Goal: Task Accomplishment & Management: Complete application form

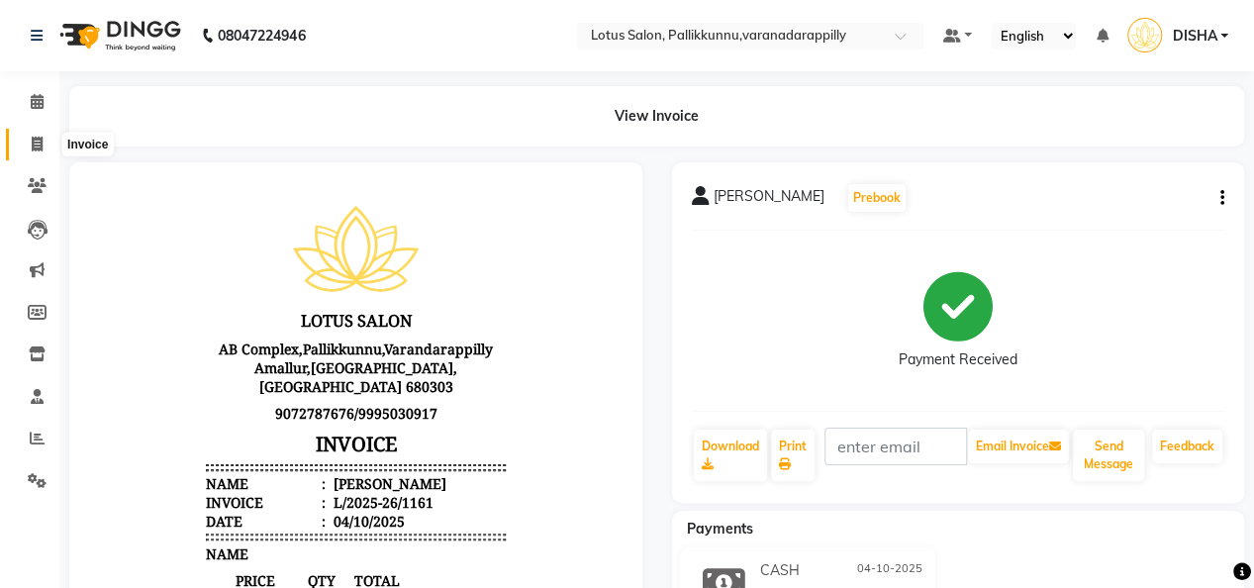
click at [36, 140] on icon at bounding box center [37, 144] width 11 height 15
select select "service"
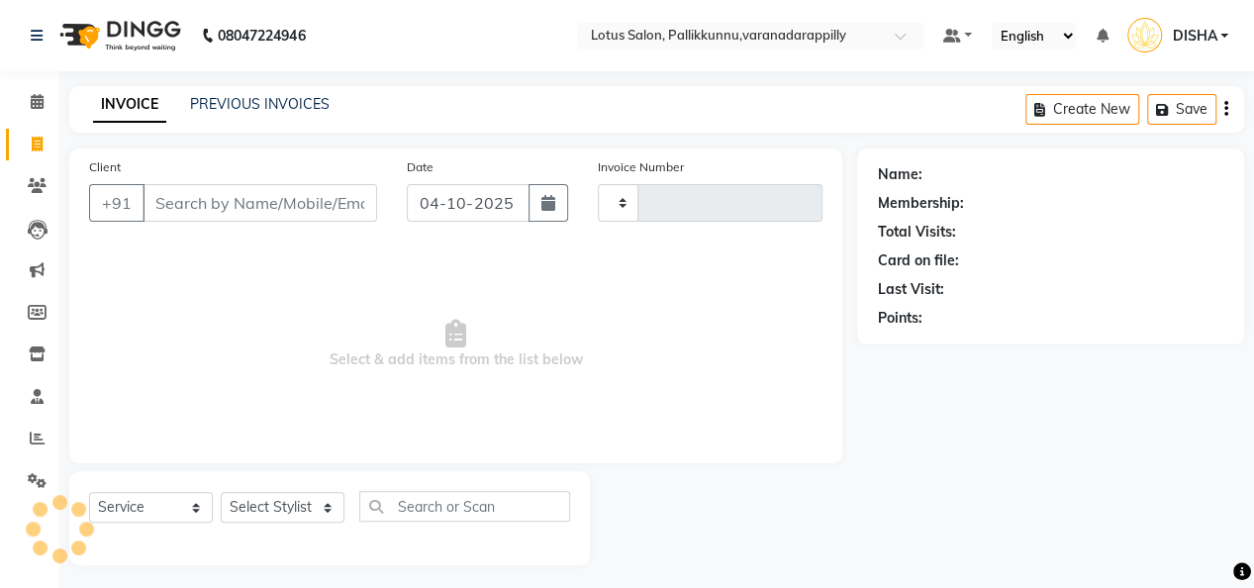
type input "1162"
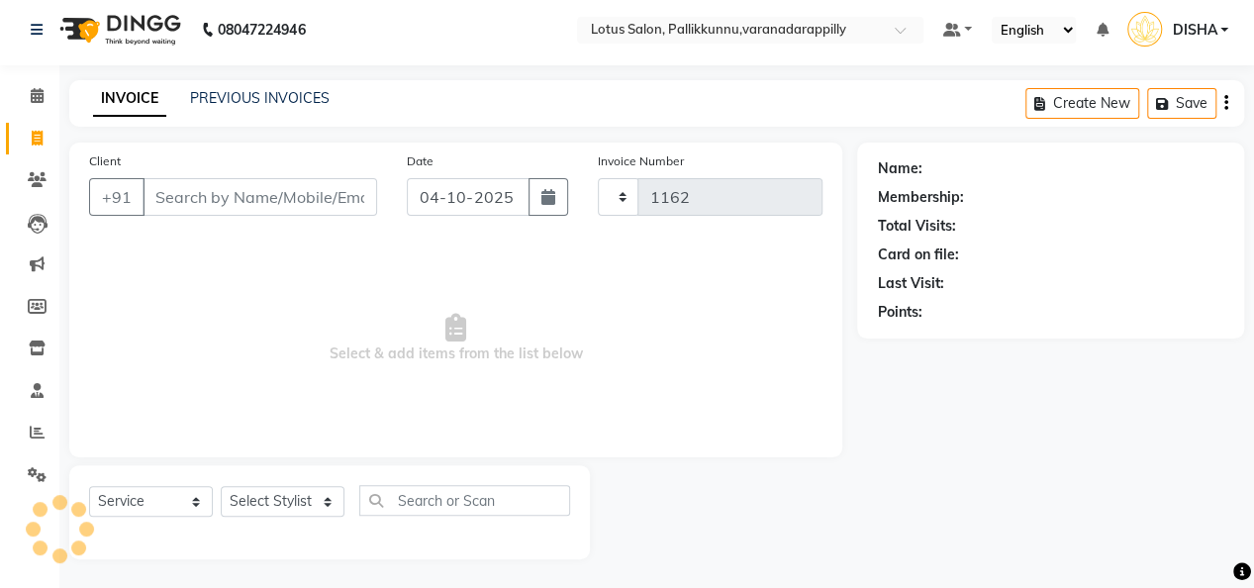
select select "8188"
click at [218, 193] on input "Client" at bounding box center [260, 197] width 235 height 38
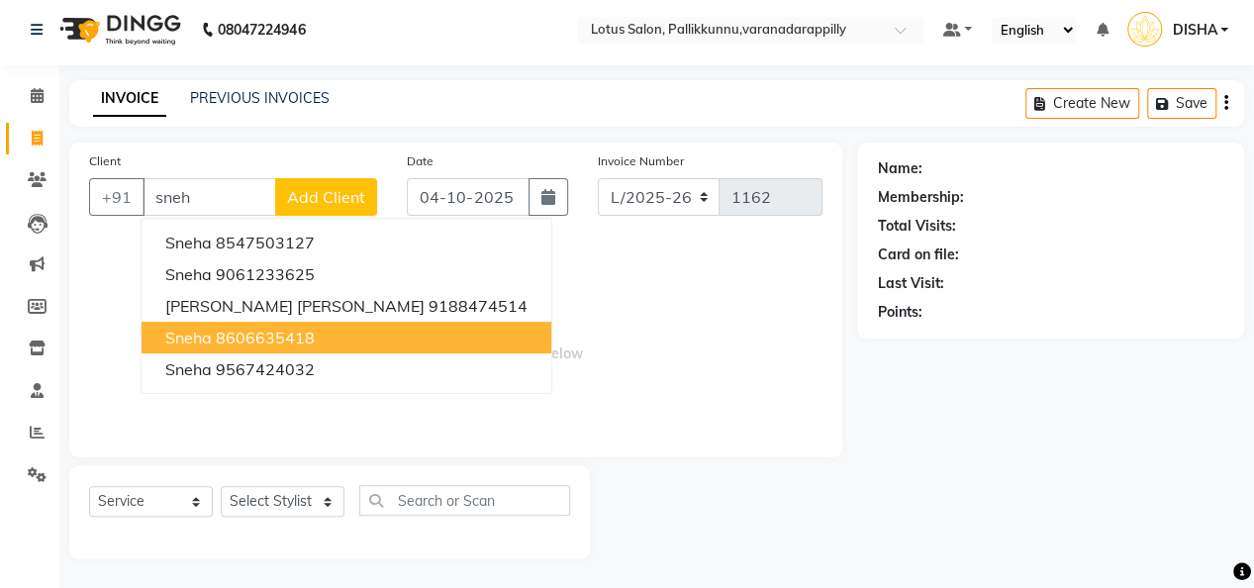
click at [277, 329] on ngb-highlight "8606635418" at bounding box center [265, 338] width 99 height 20
type input "8606635418"
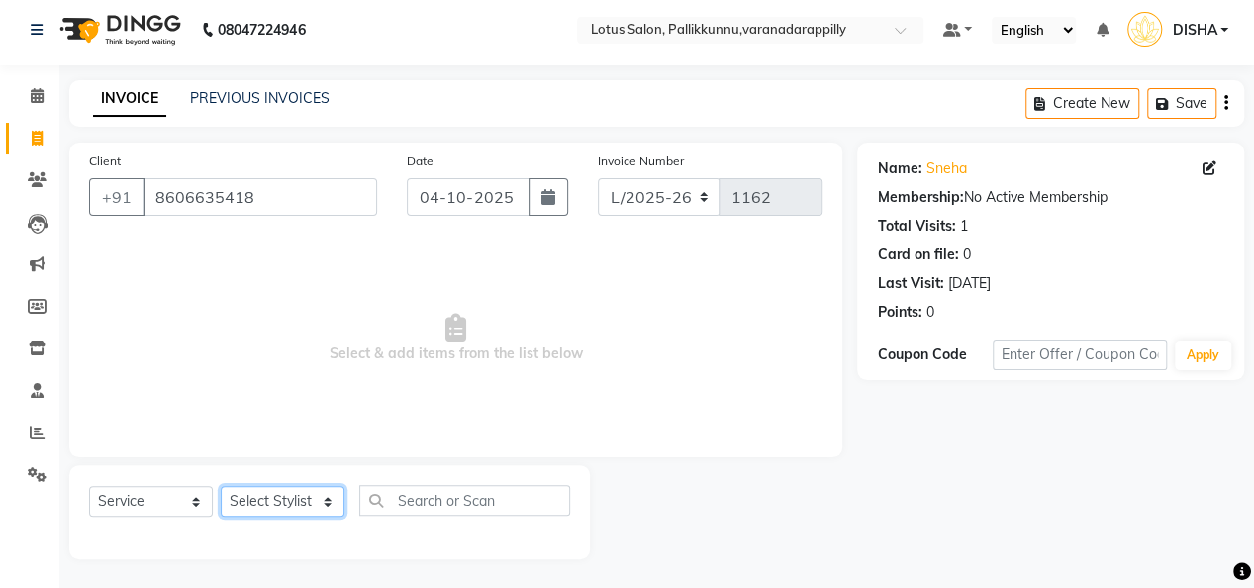
click at [318, 506] on select "Select Stylist DISHA [PERSON_NAME] Naflin [PERSON_NAME] [PERSON_NAME]" at bounding box center [283, 501] width 124 height 31
select select "60354"
click at [221, 486] on select "Select Stylist DISHA [PERSON_NAME] Naflin [PERSON_NAME] [PERSON_NAME]" at bounding box center [283, 501] width 124 height 31
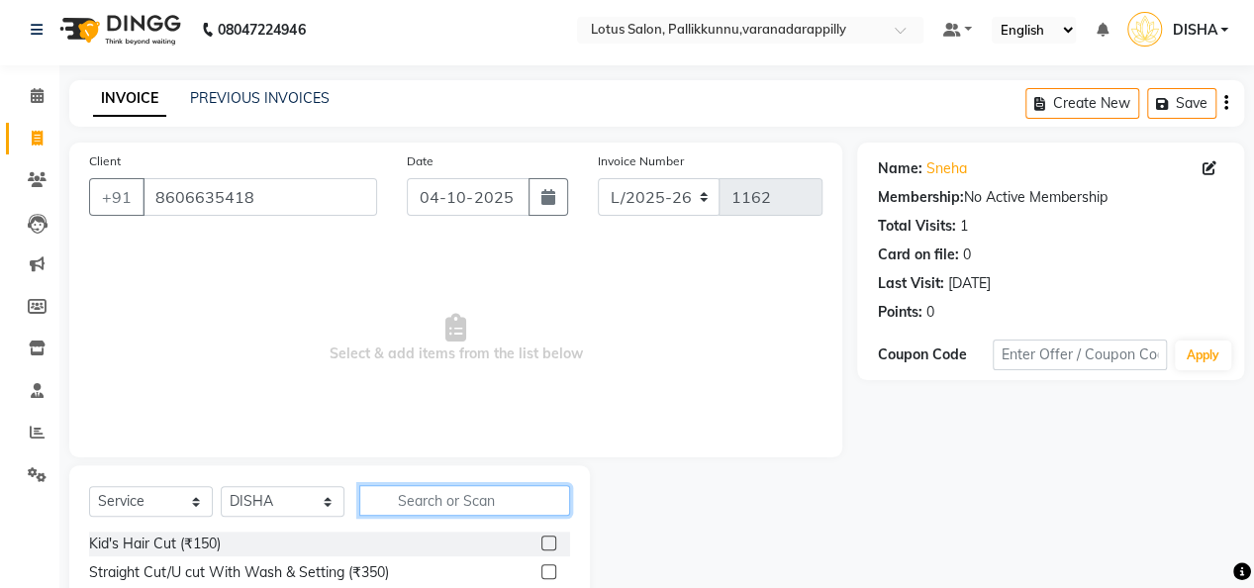
click at [443, 500] on input "text" at bounding box center [464, 500] width 211 height 31
type input "thr"
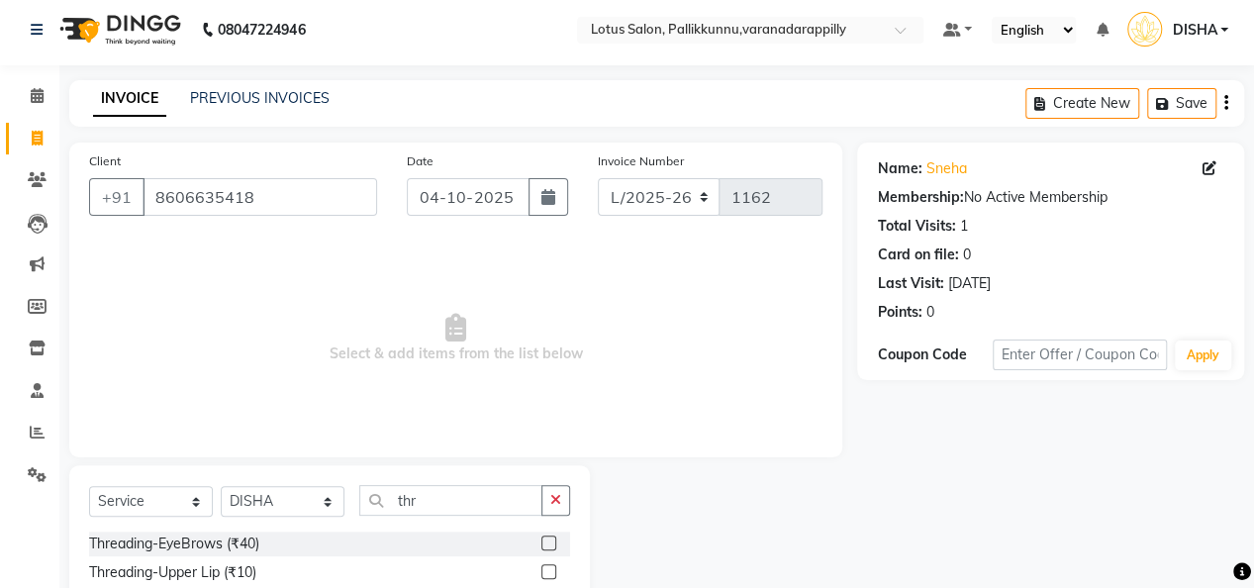
click at [541, 537] on label at bounding box center [548, 542] width 15 height 15
click at [541, 537] on input "checkbox" at bounding box center [547, 543] width 13 height 13
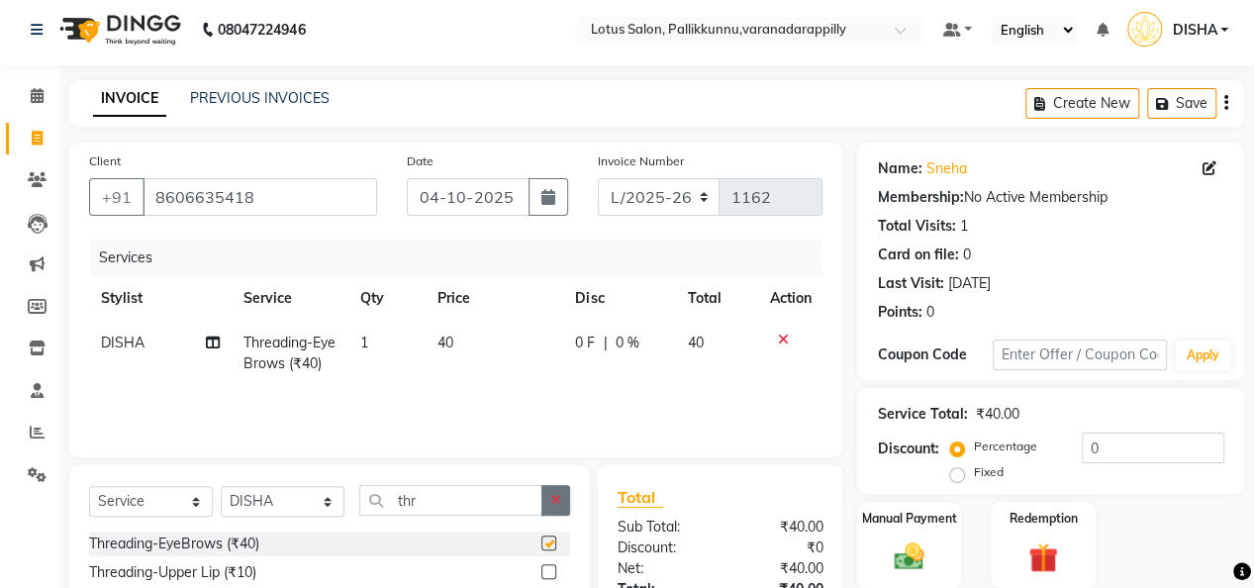
checkbox input "false"
click at [560, 501] on icon "button" at bounding box center [555, 500] width 11 height 14
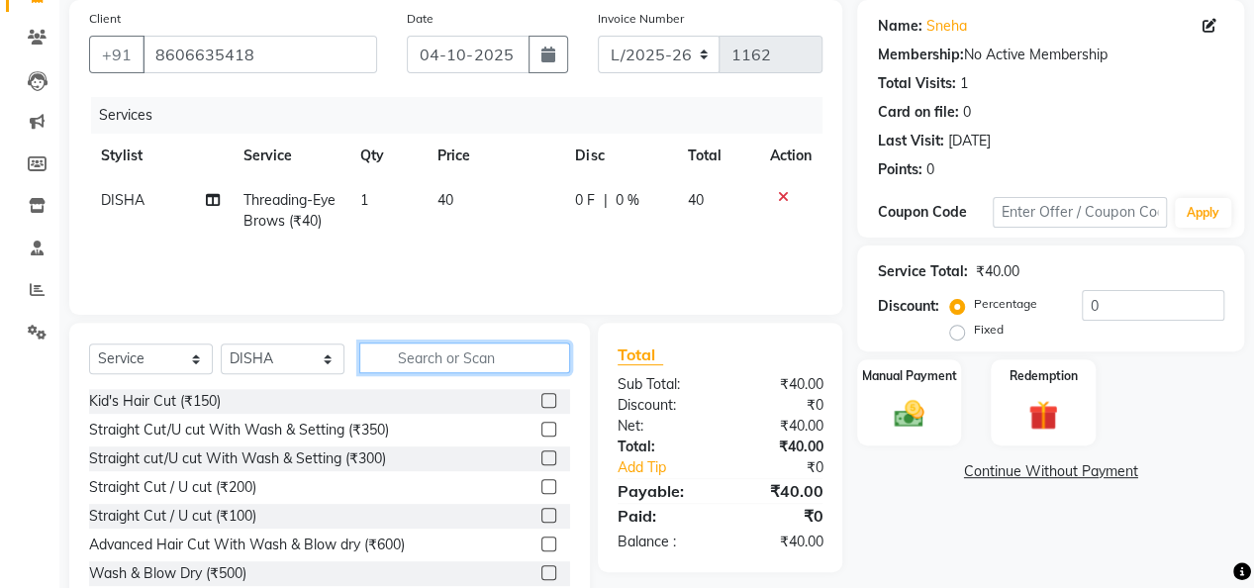
scroll to position [204, 0]
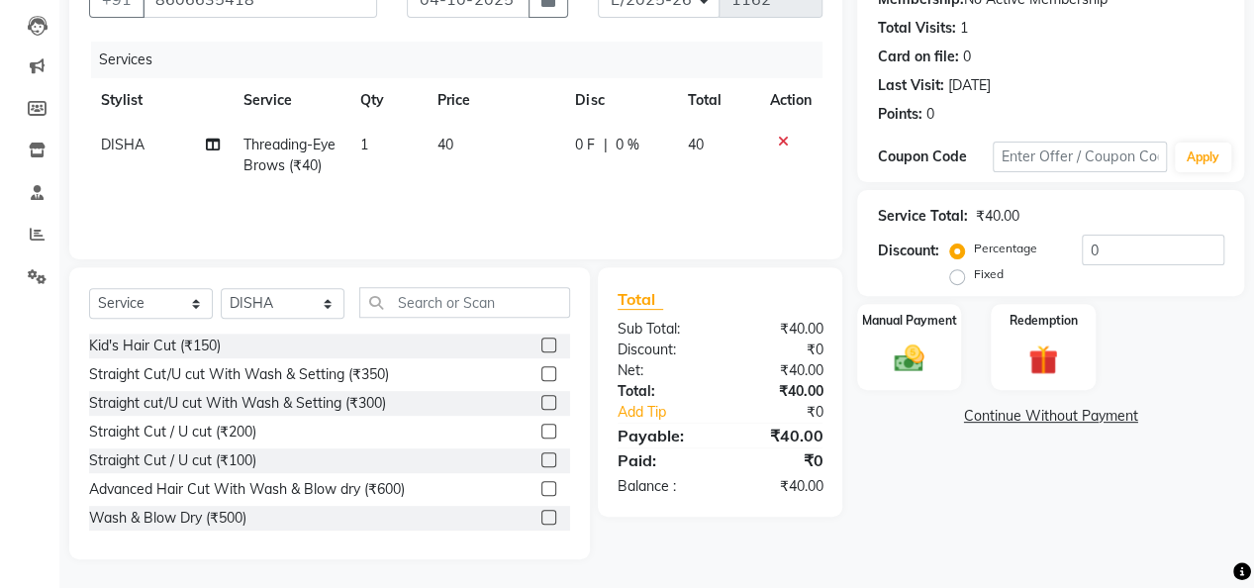
click at [541, 426] on label at bounding box center [548, 431] width 15 height 15
click at [541, 426] on input "checkbox" at bounding box center [547, 432] width 13 height 13
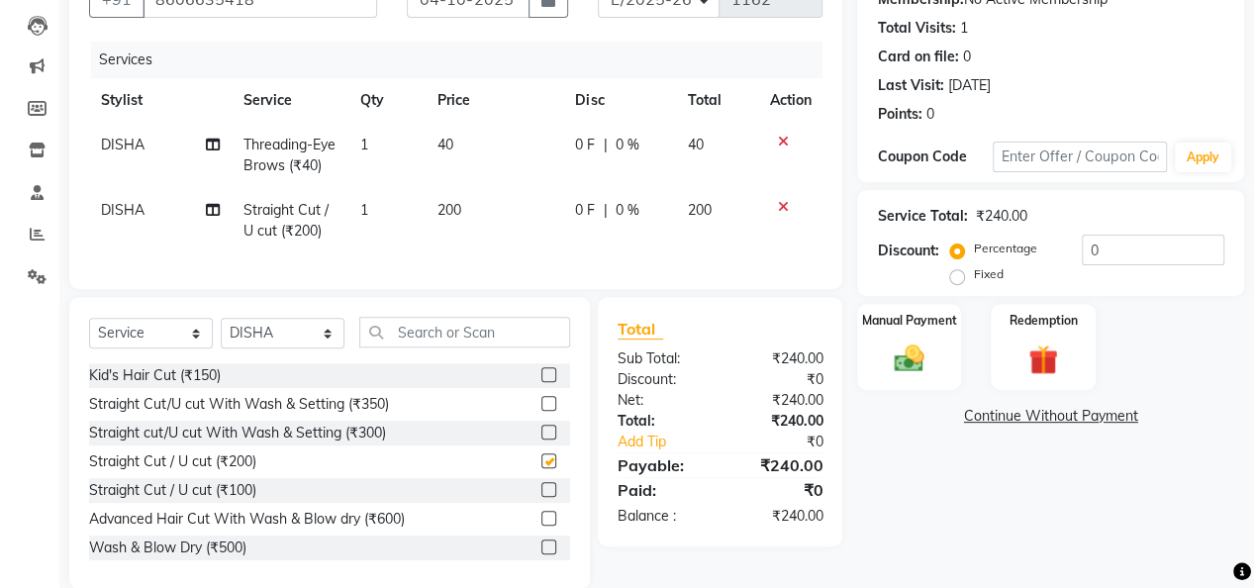
checkbox input "false"
click at [940, 346] on div "Manual Payment" at bounding box center [909, 347] width 108 height 90
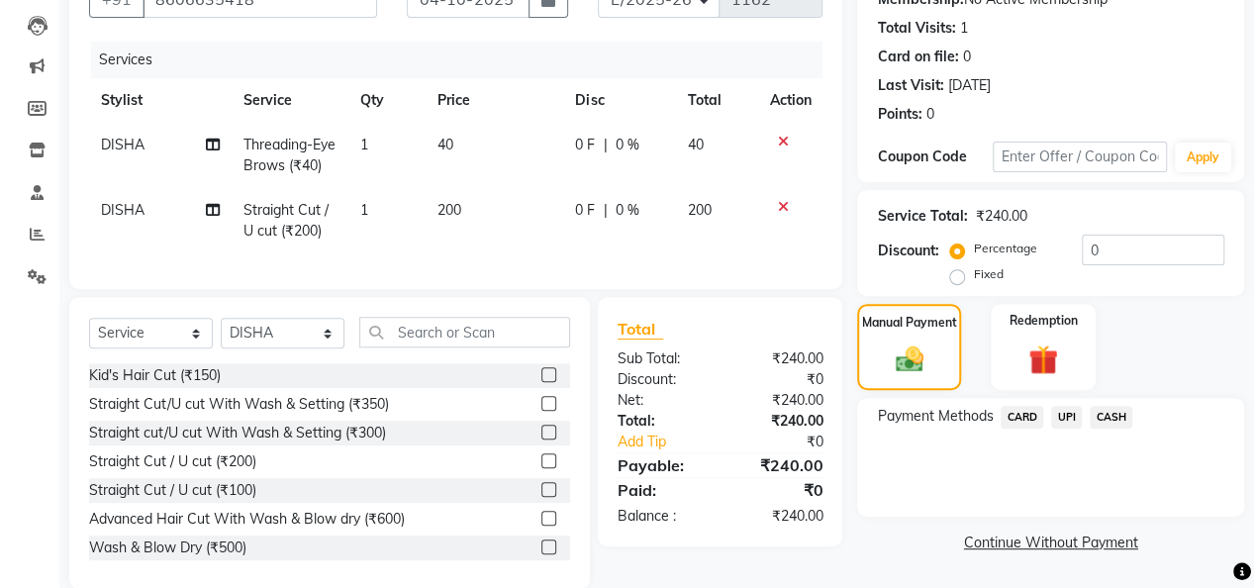
click at [1076, 422] on span "UPI" at bounding box center [1066, 417] width 31 height 23
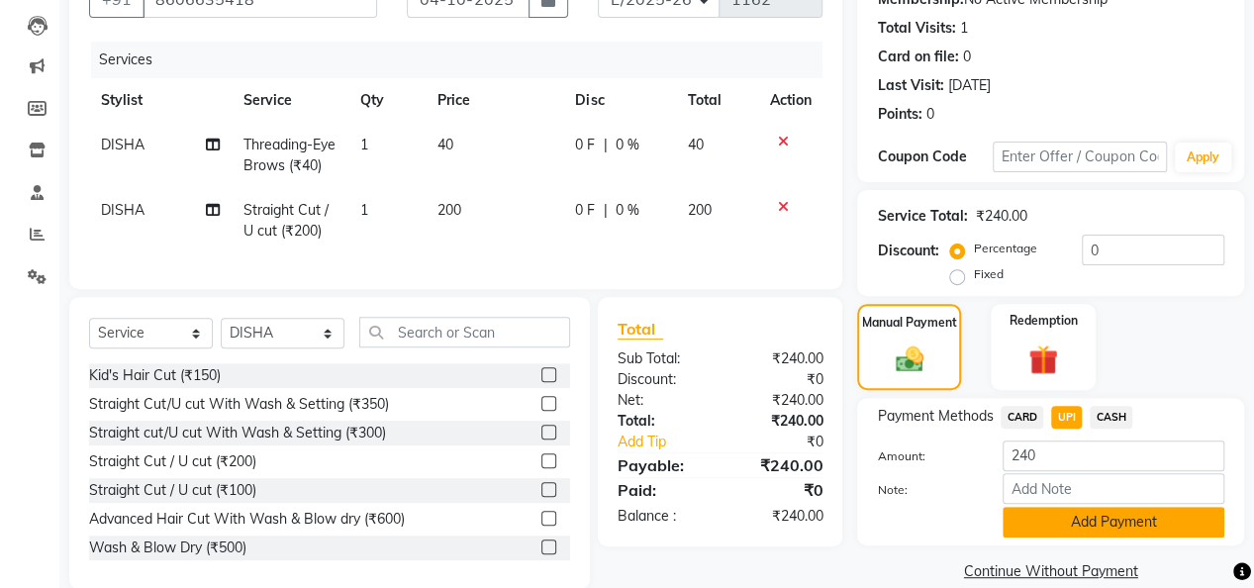
click at [1079, 518] on button "Add Payment" at bounding box center [1114, 522] width 222 height 31
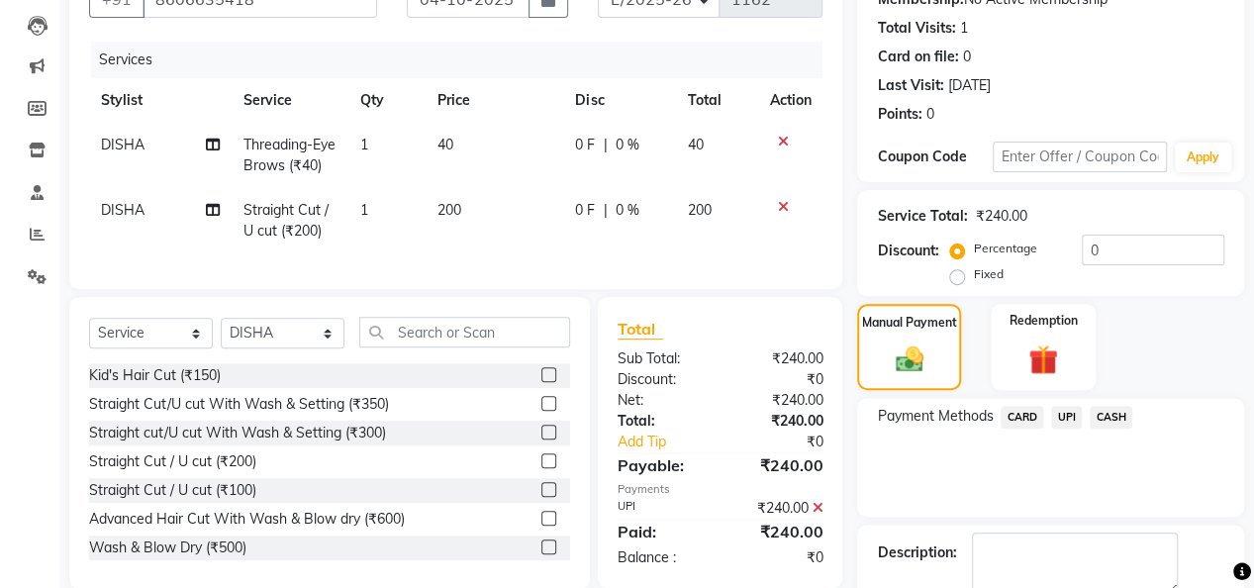
scroll to position [284, 0]
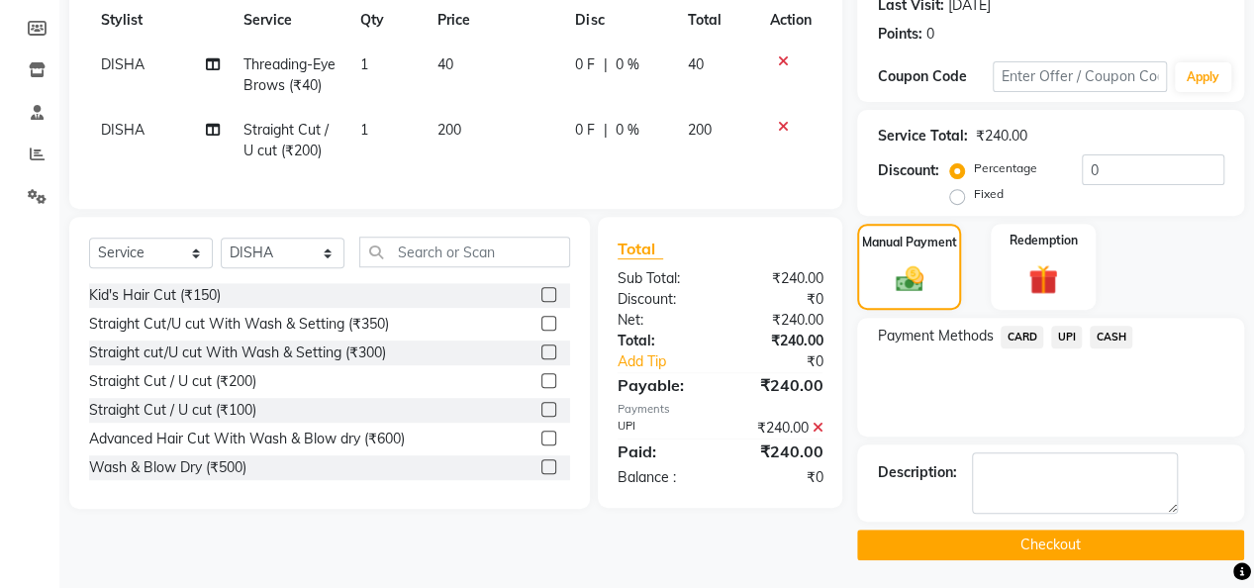
click at [1078, 531] on button "Checkout" at bounding box center [1050, 545] width 387 height 31
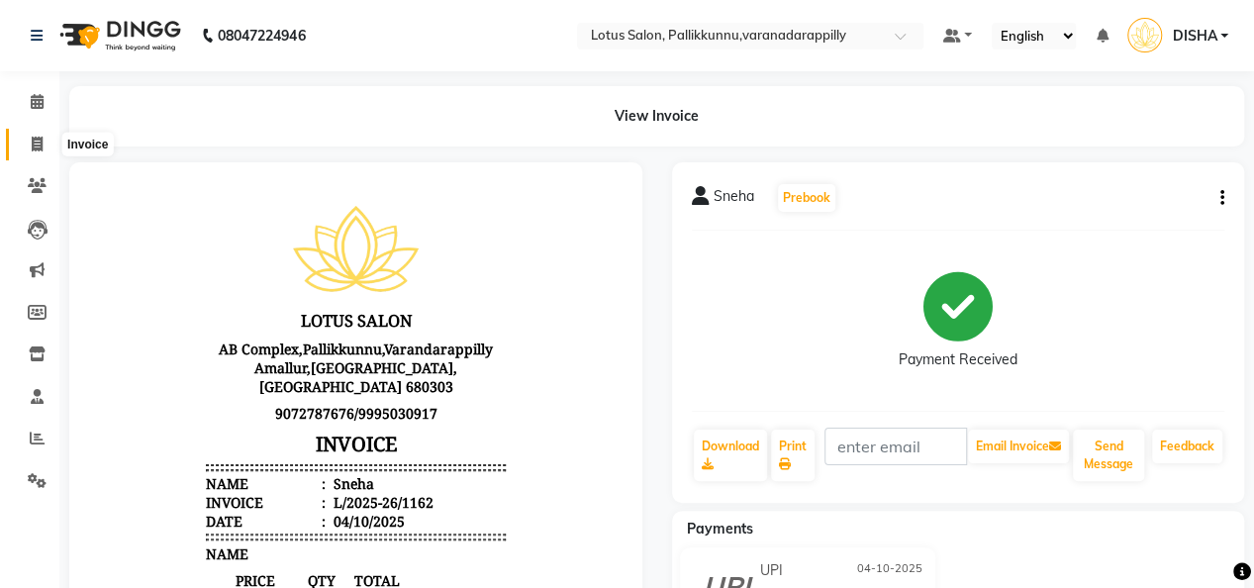
click at [42, 147] on icon at bounding box center [37, 144] width 11 height 15
select select "service"
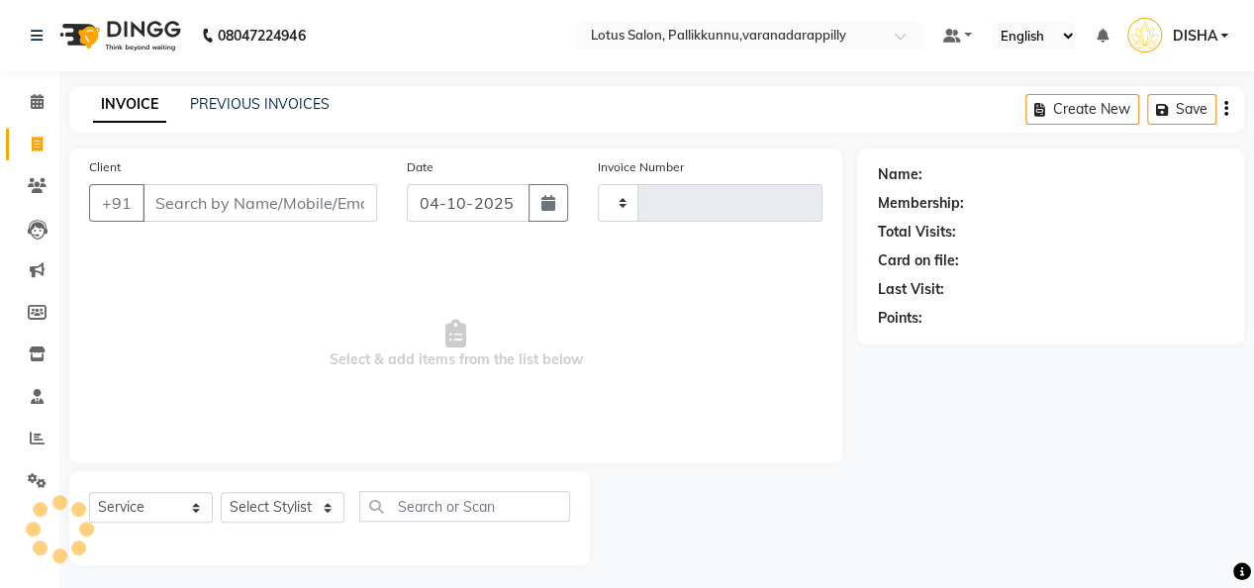
type input "1163"
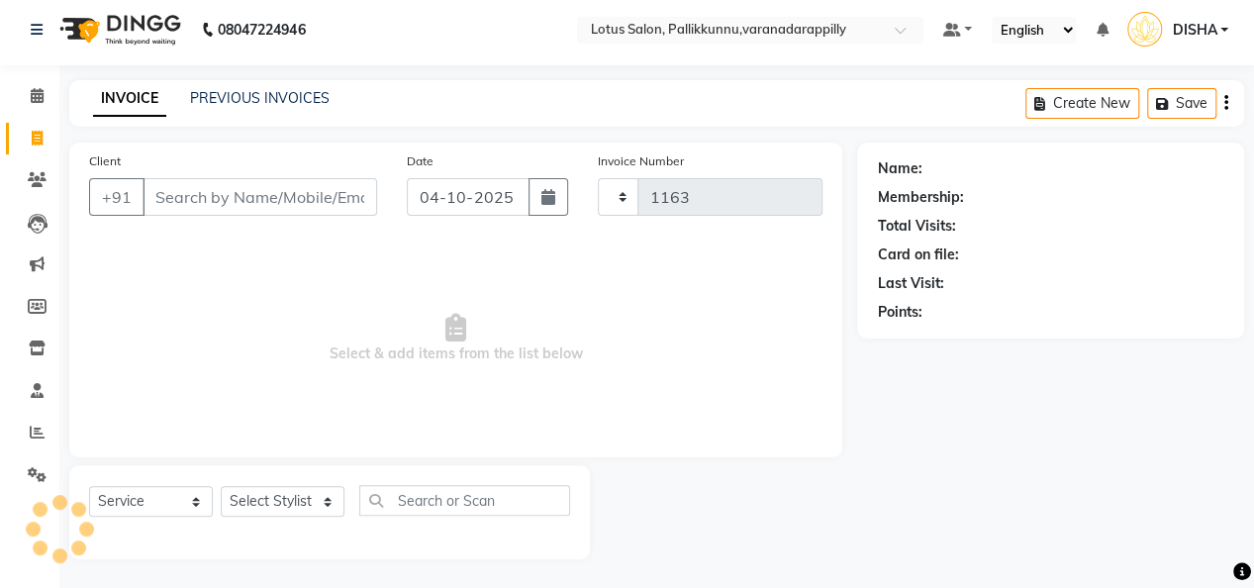
select select "8188"
click at [220, 195] on input "Client" at bounding box center [260, 197] width 235 height 38
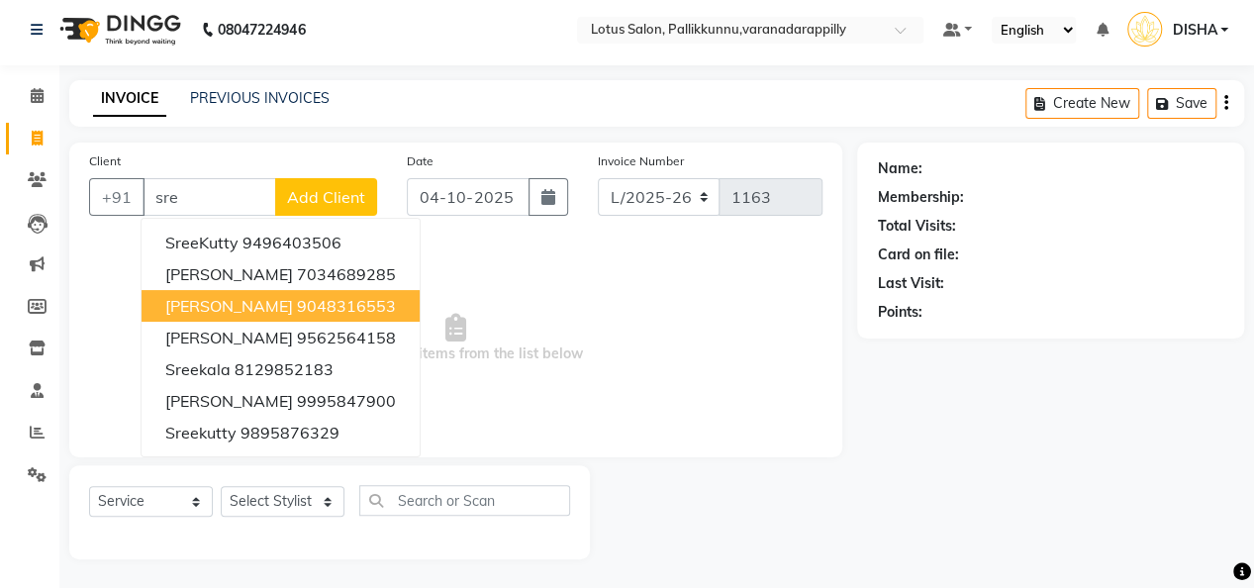
click at [297, 296] on ngb-highlight "9048316553" at bounding box center [346, 306] width 99 height 20
type input "9048316553"
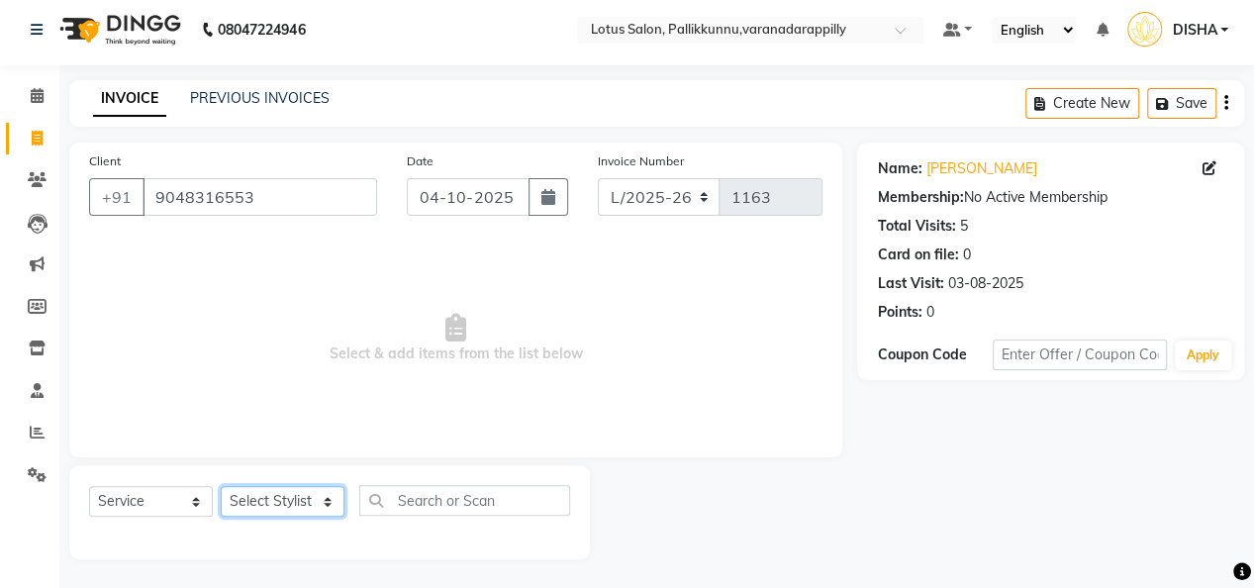
click at [286, 500] on select "Select Stylist DISHA [PERSON_NAME] Naflin [PERSON_NAME] [PERSON_NAME]" at bounding box center [283, 501] width 124 height 31
select select "89522"
click at [221, 486] on select "Select Stylist DISHA [PERSON_NAME] Naflin [PERSON_NAME] [PERSON_NAME]" at bounding box center [283, 501] width 124 height 31
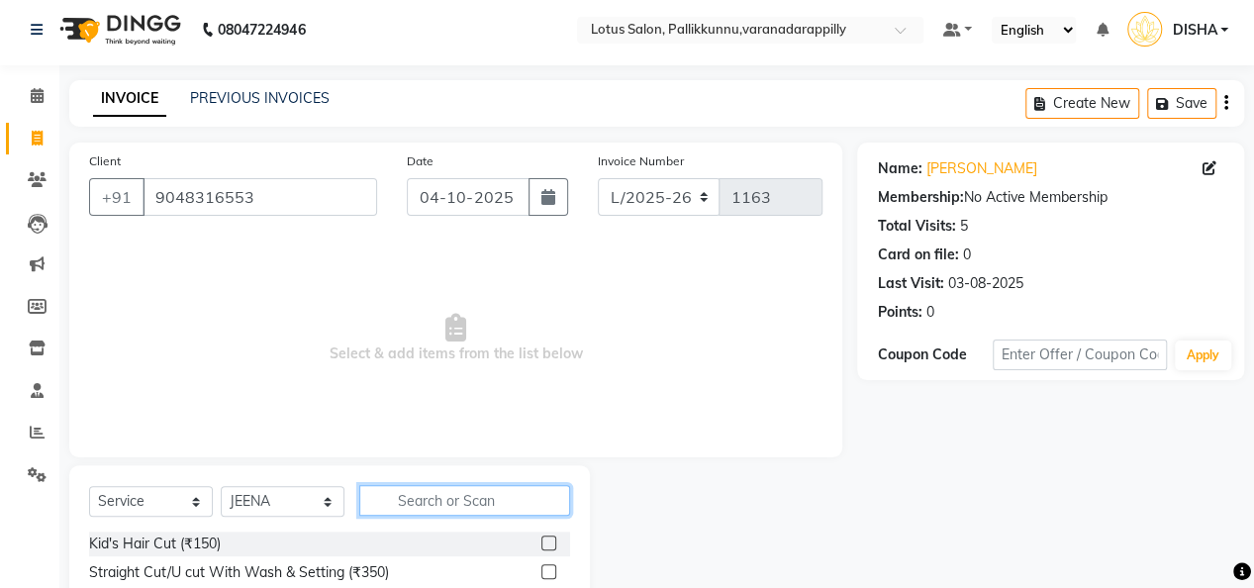
click at [419, 509] on input "text" at bounding box center [464, 500] width 211 height 31
type input "thre"
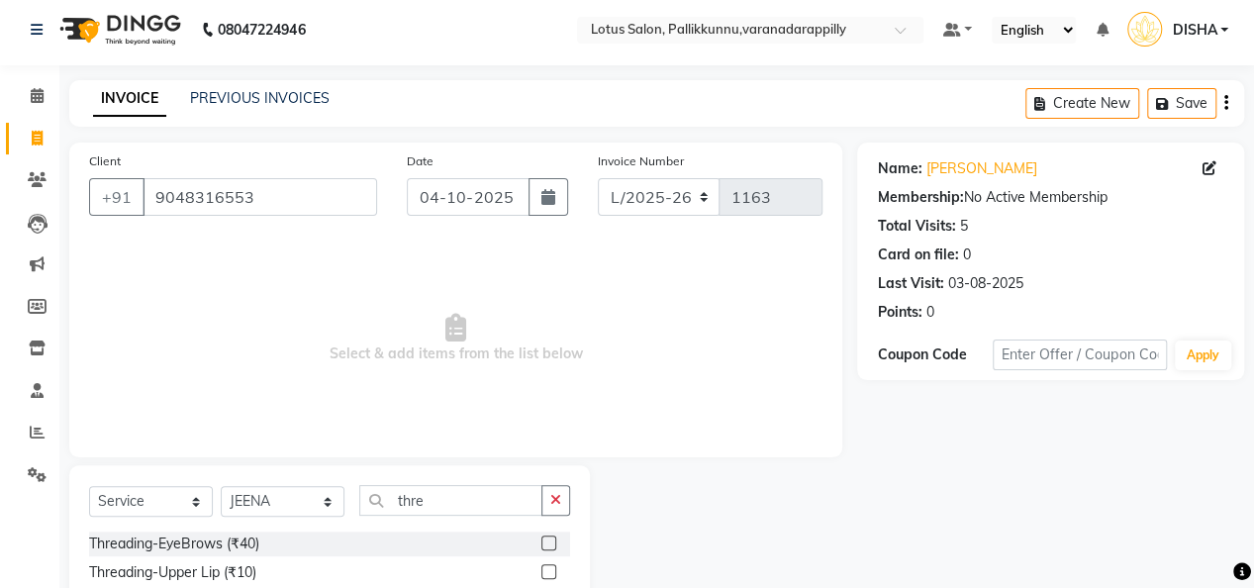
click at [541, 543] on label at bounding box center [548, 542] width 15 height 15
click at [541, 543] on input "checkbox" at bounding box center [547, 543] width 13 height 13
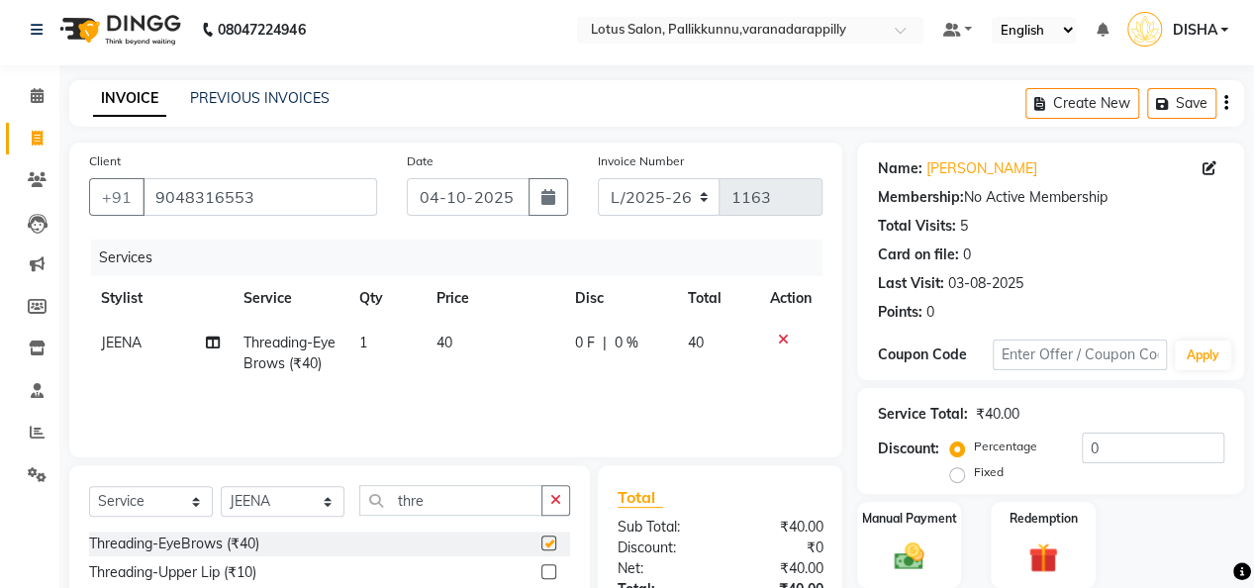
checkbox input "false"
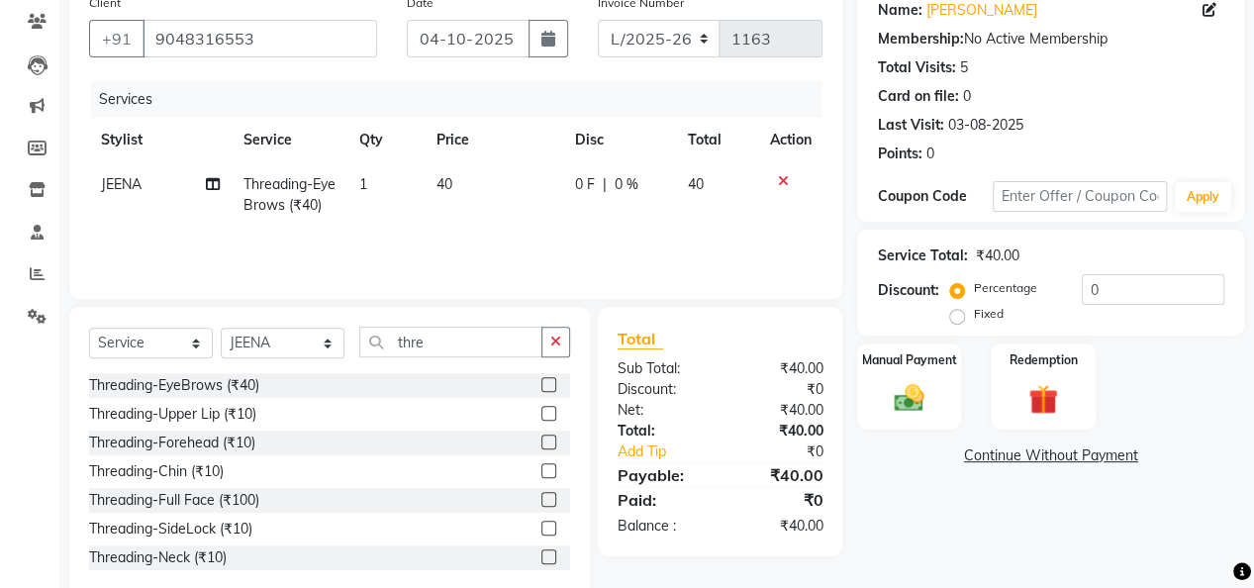
scroll to position [172, 0]
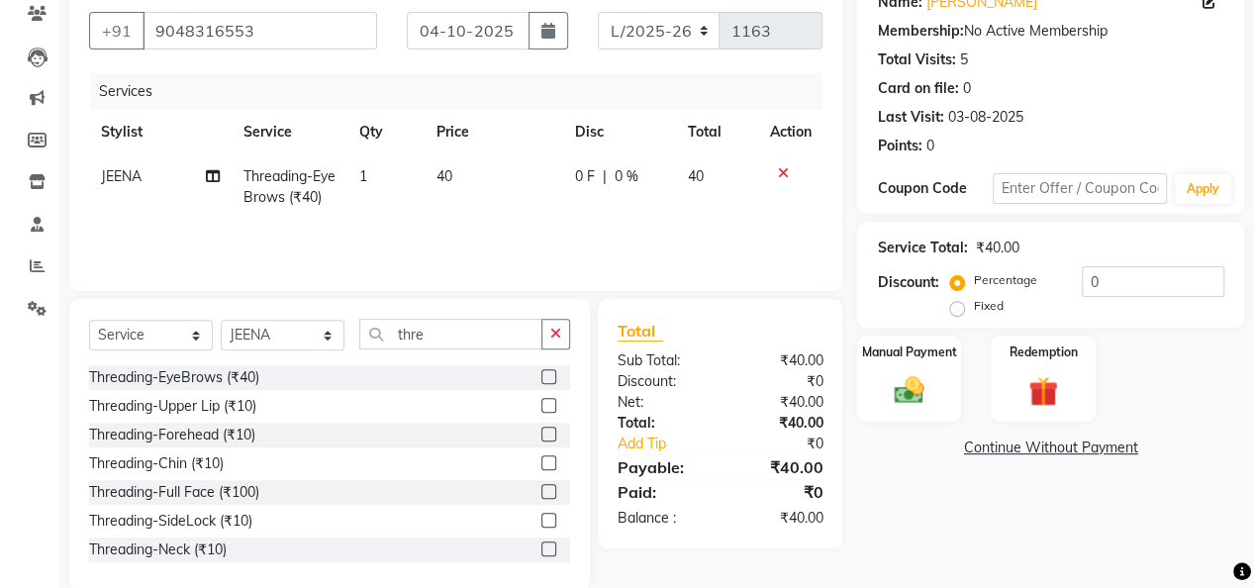
click at [541, 406] on label at bounding box center [548, 405] width 15 height 15
click at [541, 406] on input "checkbox" at bounding box center [547, 406] width 13 height 13
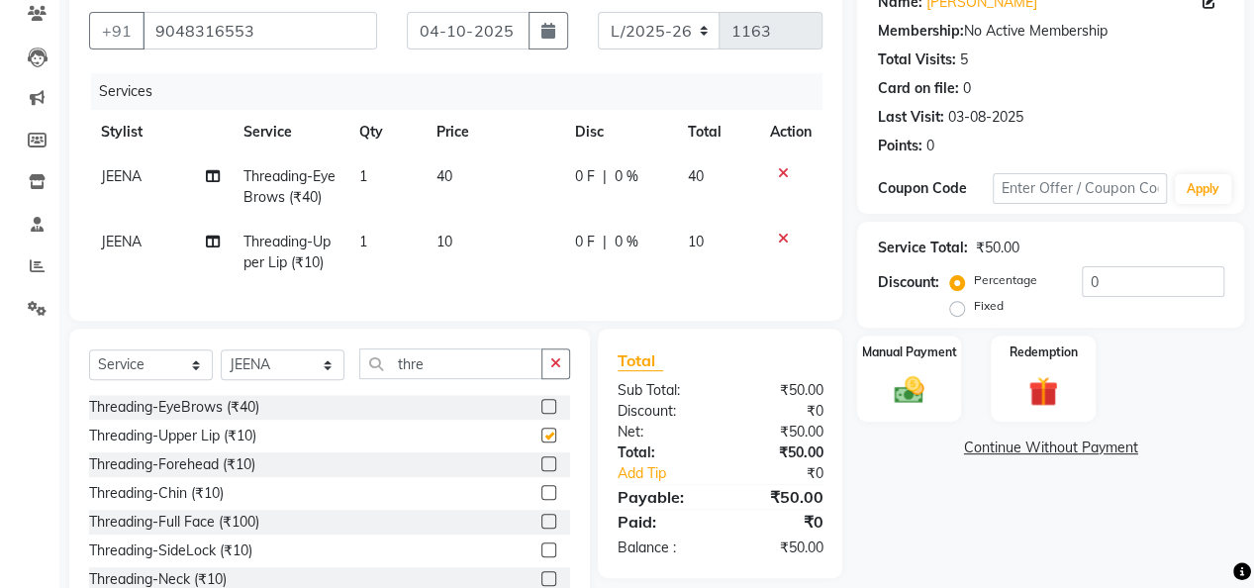
checkbox input "false"
click at [943, 375] on div "Manual Payment" at bounding box center [909, 379] width 108 height 90
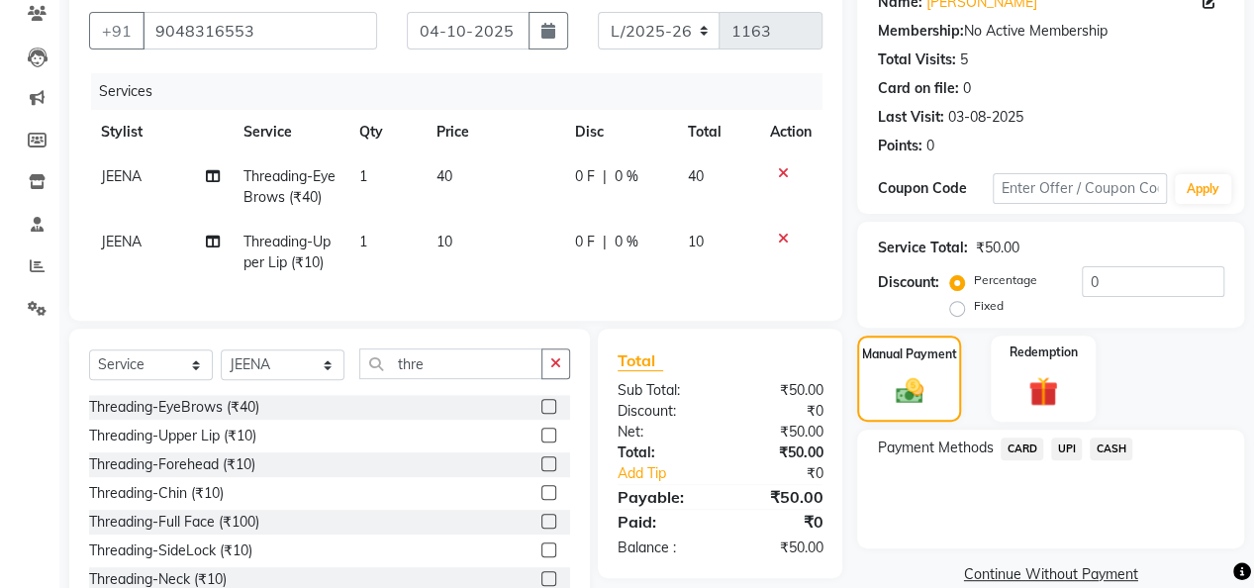
click at [1077, 450] on span "UPI" at bounding box center [1066, 448] width 31 height 23
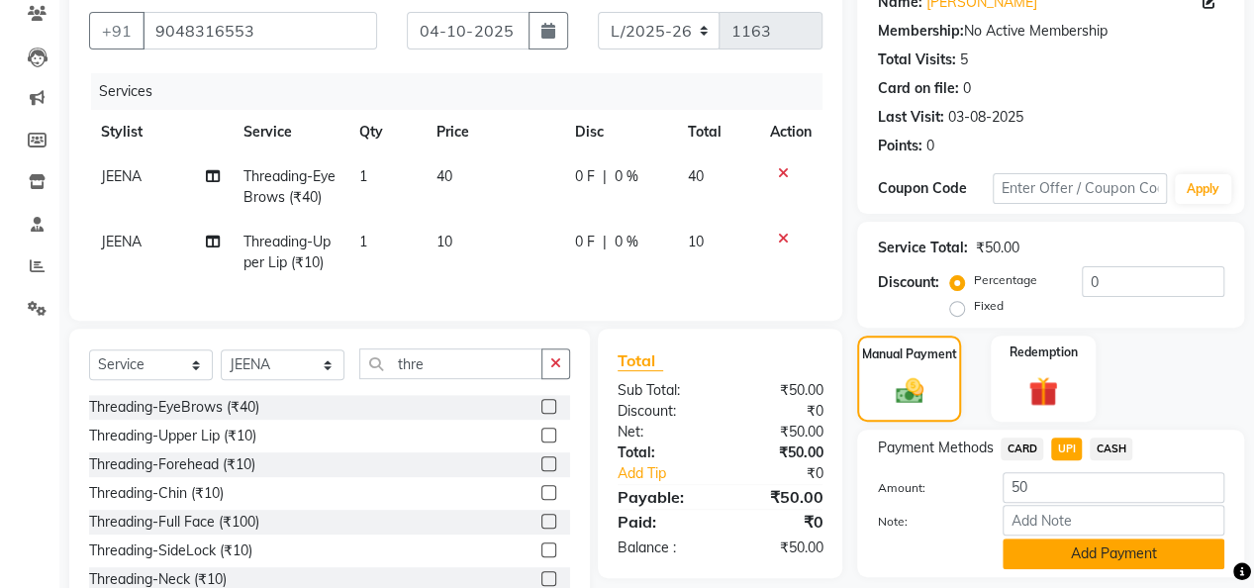
click at [1092, 549] on button "Add Payment" at bounding box center [1114, 553] width 222 height 31
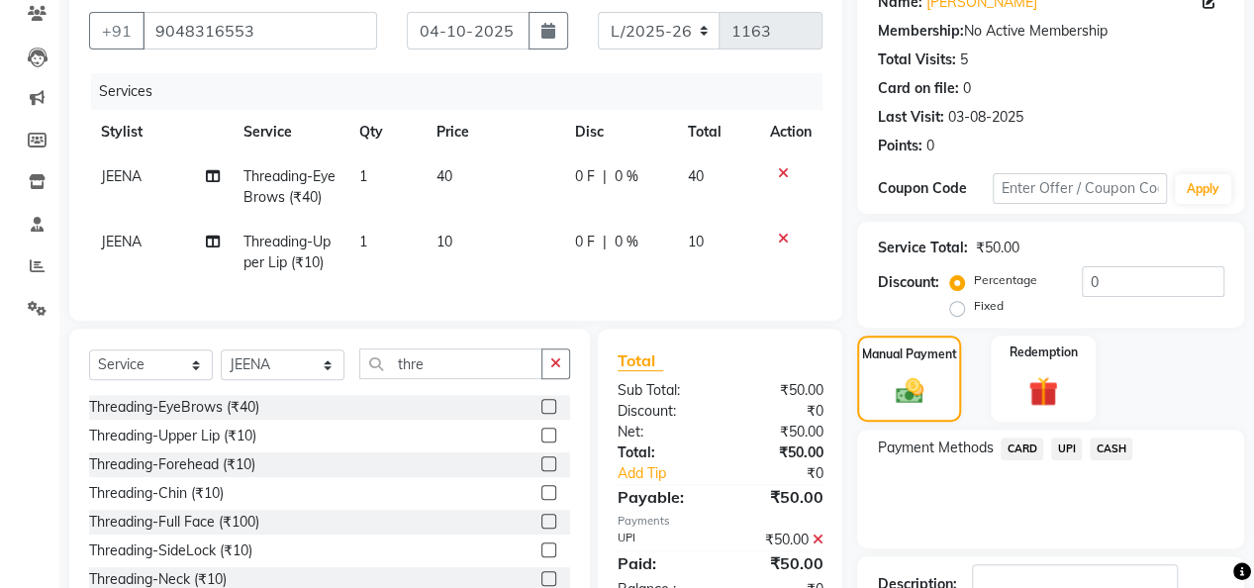
scroll to position [284, 0]
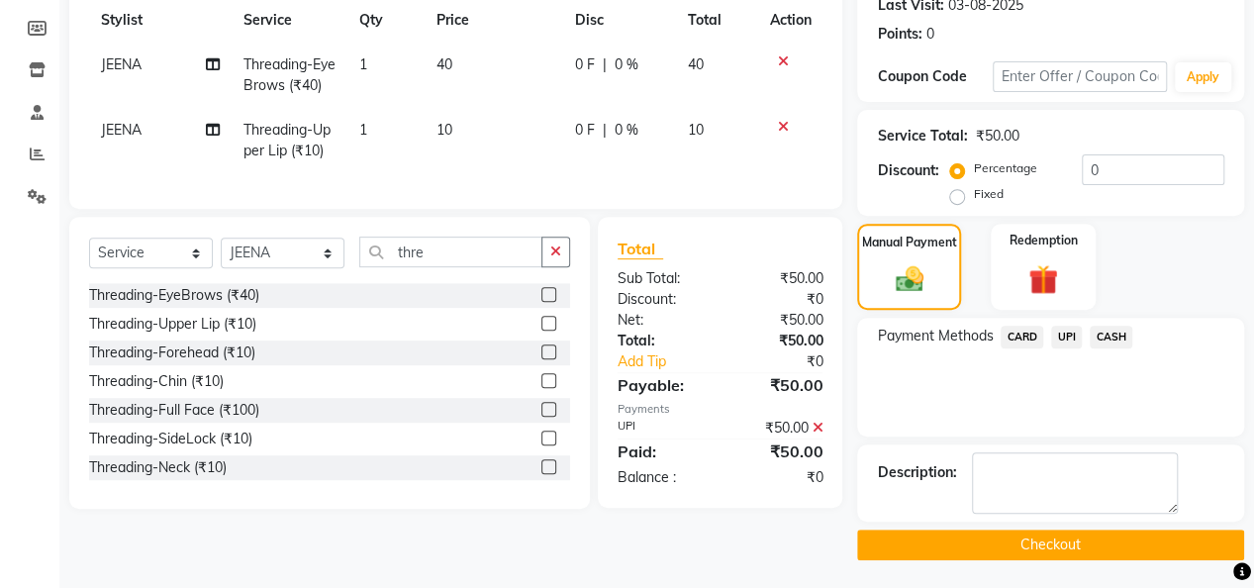
click at [1092, 549] on button "Checkout" at bounding box center [1050, 545] width 387 height 31
